Goal: Download file/media

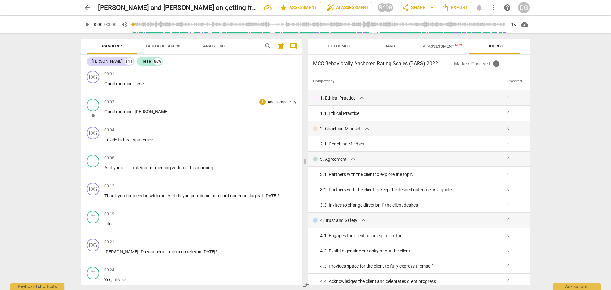
scroll to position [348, 0]
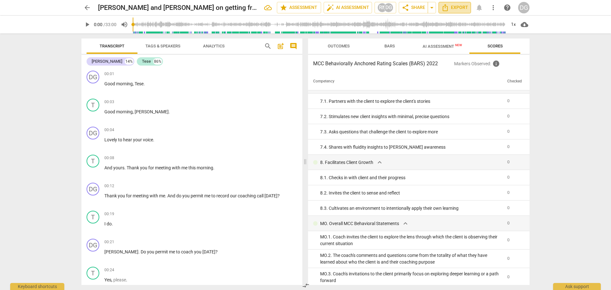
click at [447, 8] on icon "Export" at bounding box center [446, 8] width 8 height 8
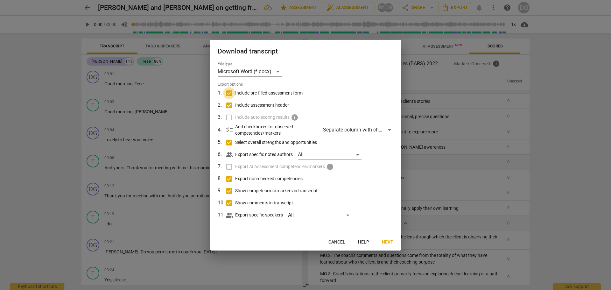
click at [231, 92] on input "Include pre-filled assessment form" at bounding box center [229, 93] width 12 height 12
checkbox input "false"
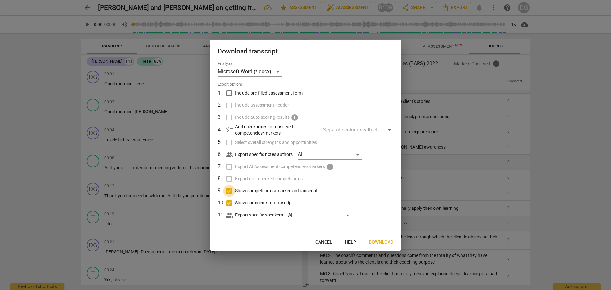
click at [229, 190] on input "Show competencies/markers in transcript" at bounding box center [229, 191] width 12 height 12
checkbox input "false"
click at [229, 200] on input "Show comments in transcript" at bounding box center [229, 203] width 12 height 12
checkbox input "false"
click at [383, 241] on span "Download" at bounding box center [381, 242] width 25 height 6
